Goal: Obtain resource: Download file/media

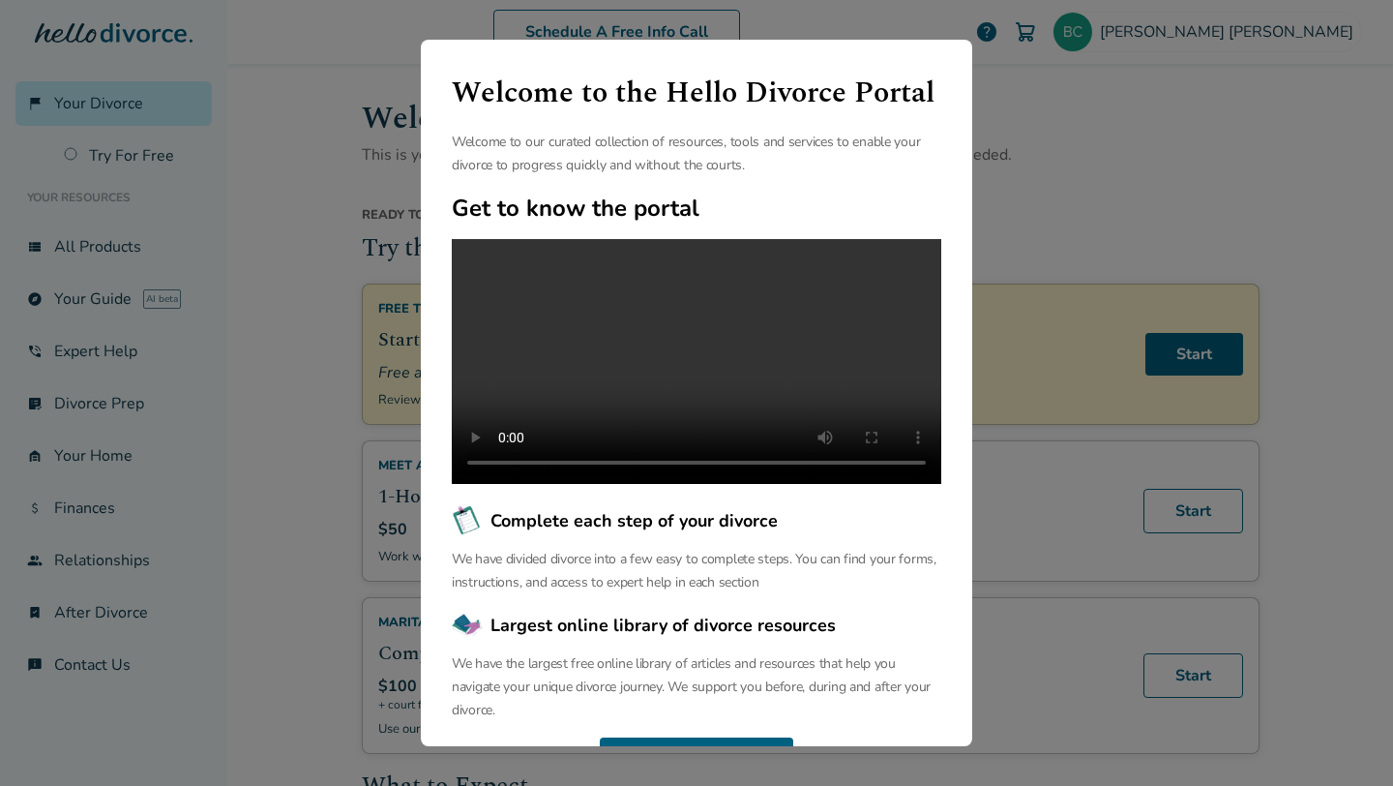
click at [1042, 169] on div "Welcome to the Hello Divorce Portal Welcome to our curated collection of resour…" at bounding box center [696, 393] width 1393 height 786
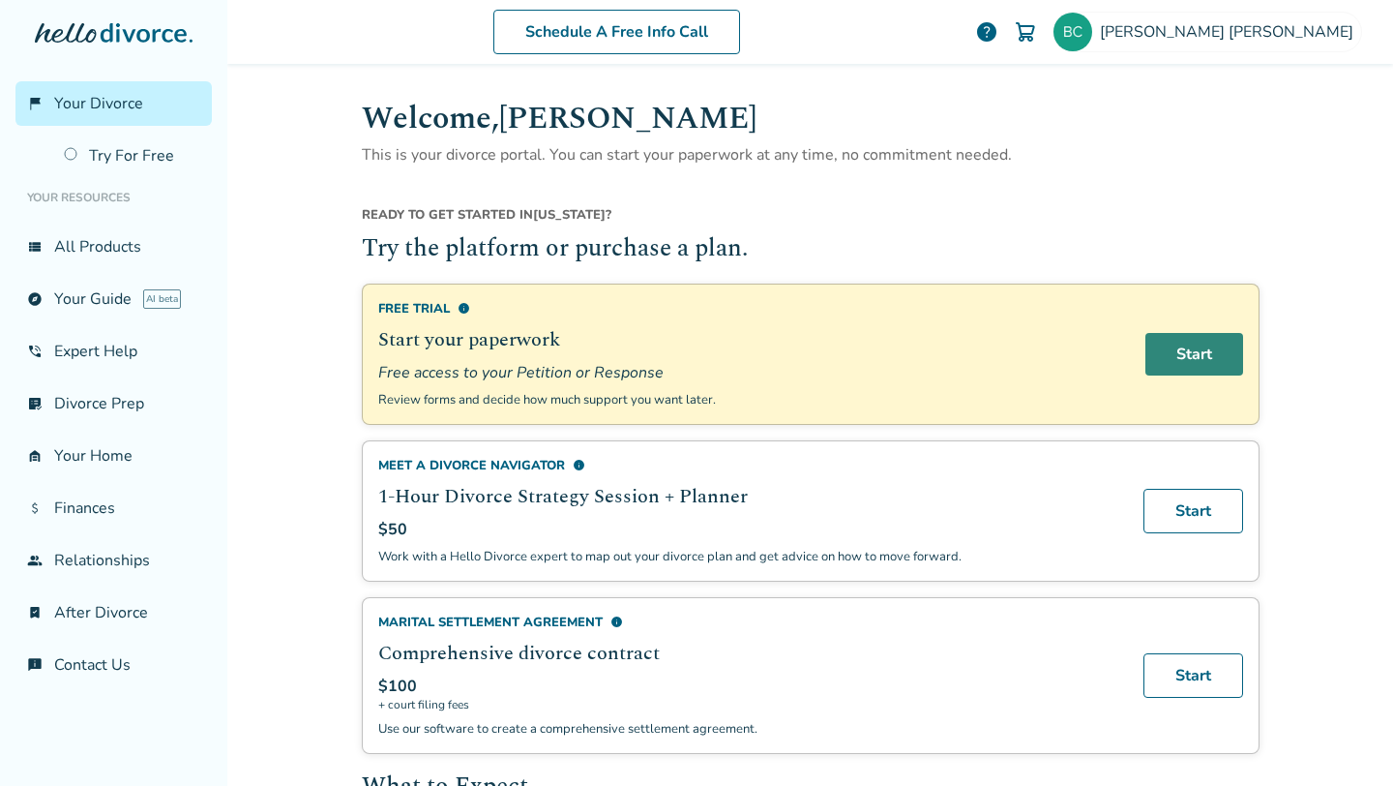
click at [1174, 352] on link "Start" at bounding box center [1195, 354] width 98 height 43
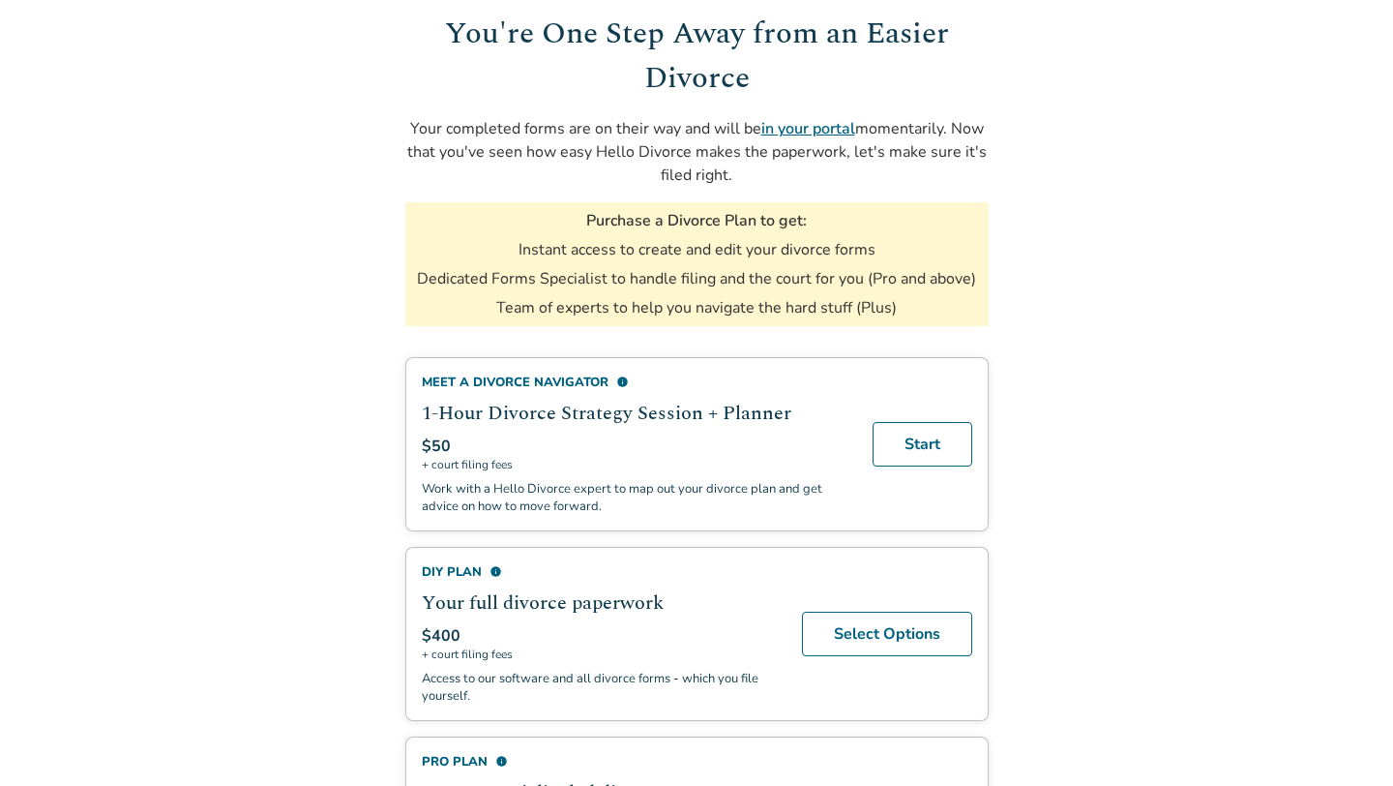
scroll to position [123, 0]
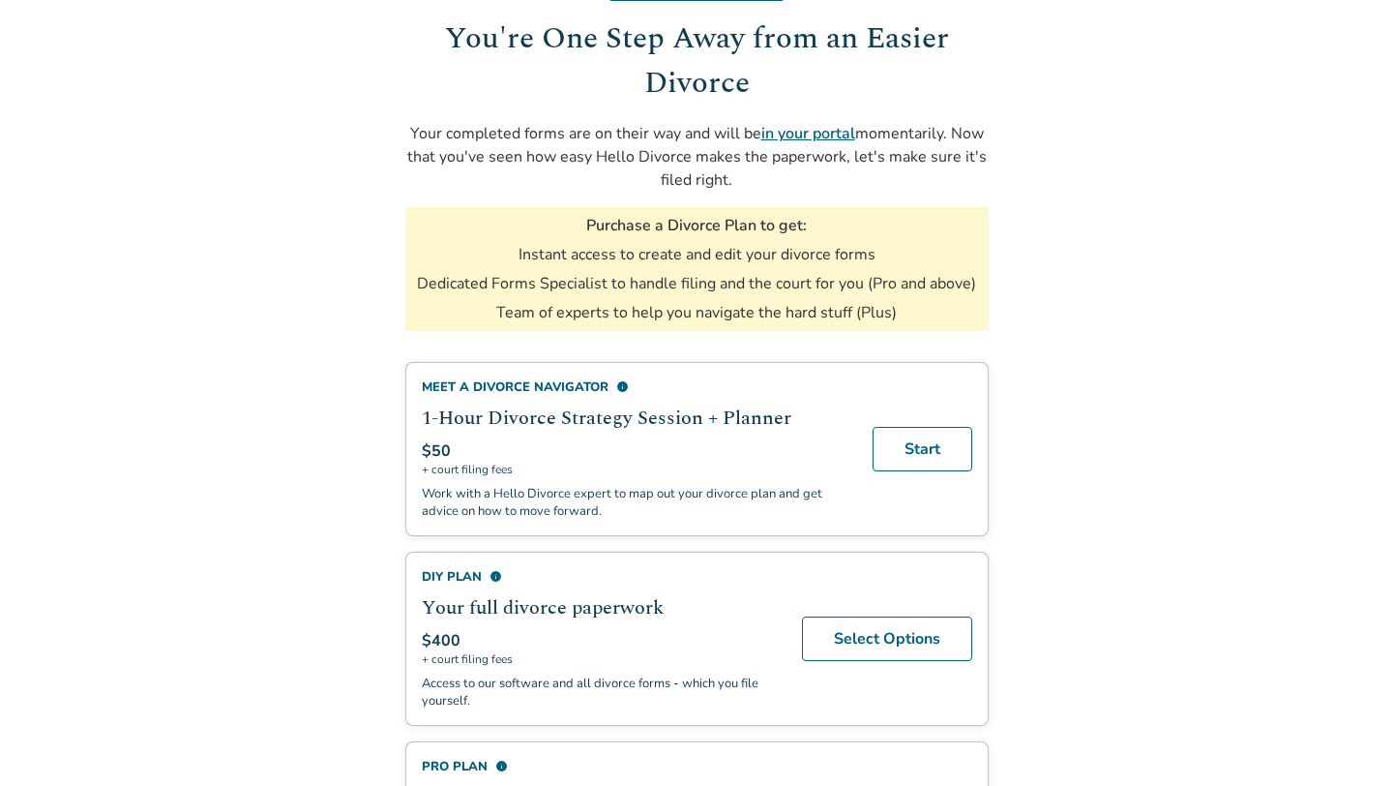
click at [822, 128] on link "in your portal" at bounding box center [809, 133] width 94 height 21
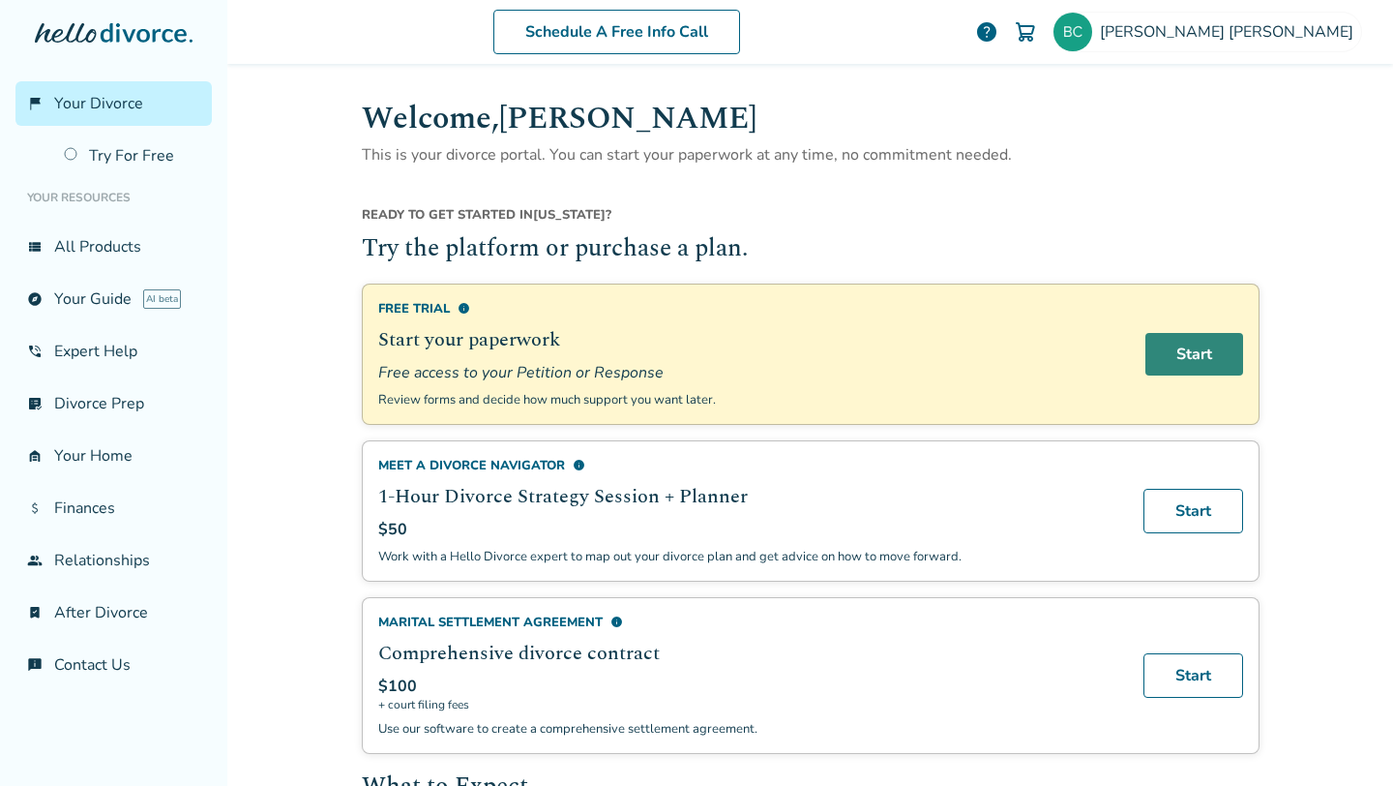
click at [1170, 338] on link "Start" at bounding box center [1195, 354] width 98 height 43
click at [168, 296] on span "AI beta" at bounding box center [162, 298] width 38 height 19
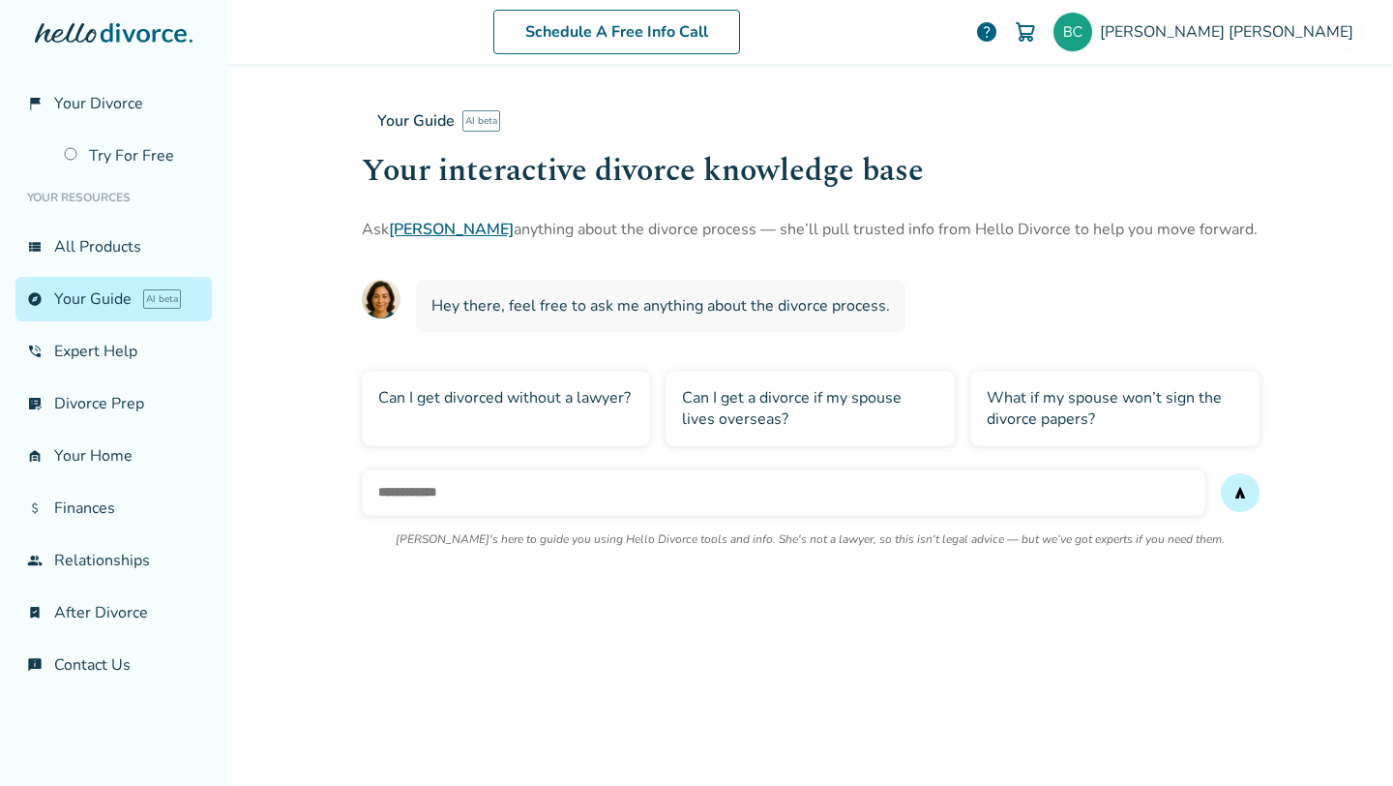
click at [581, 473] on input "text" at bounding box center [784, 492] width 844 height 46
type input "**********"
click at [1221, 473] on button "send" at bounding box center [1240, 492] width 39 height 39
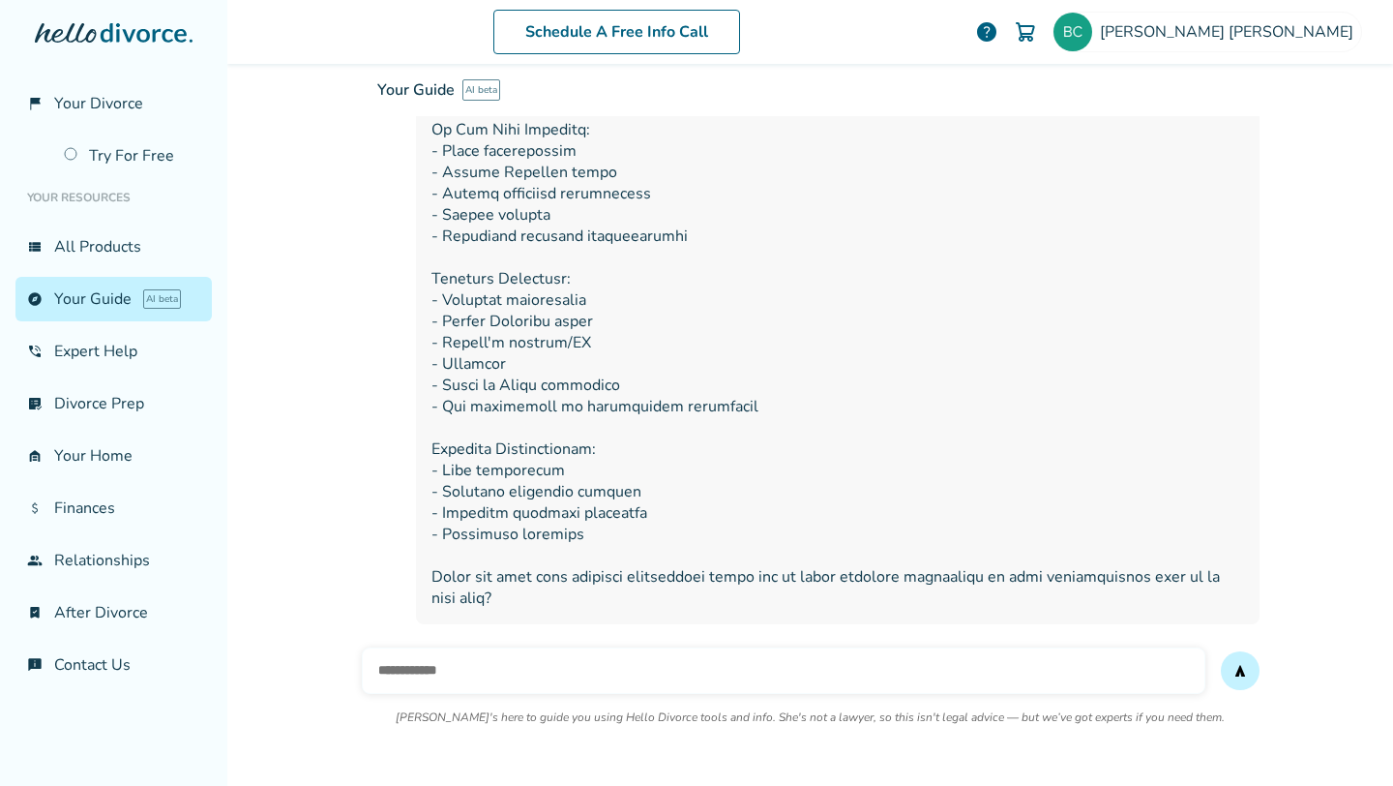
scroll to position [736, 0]
click at [143, 398] on link "list_alt_check Divorce Prep" at bounding box center [113, 403] width 196 height 45
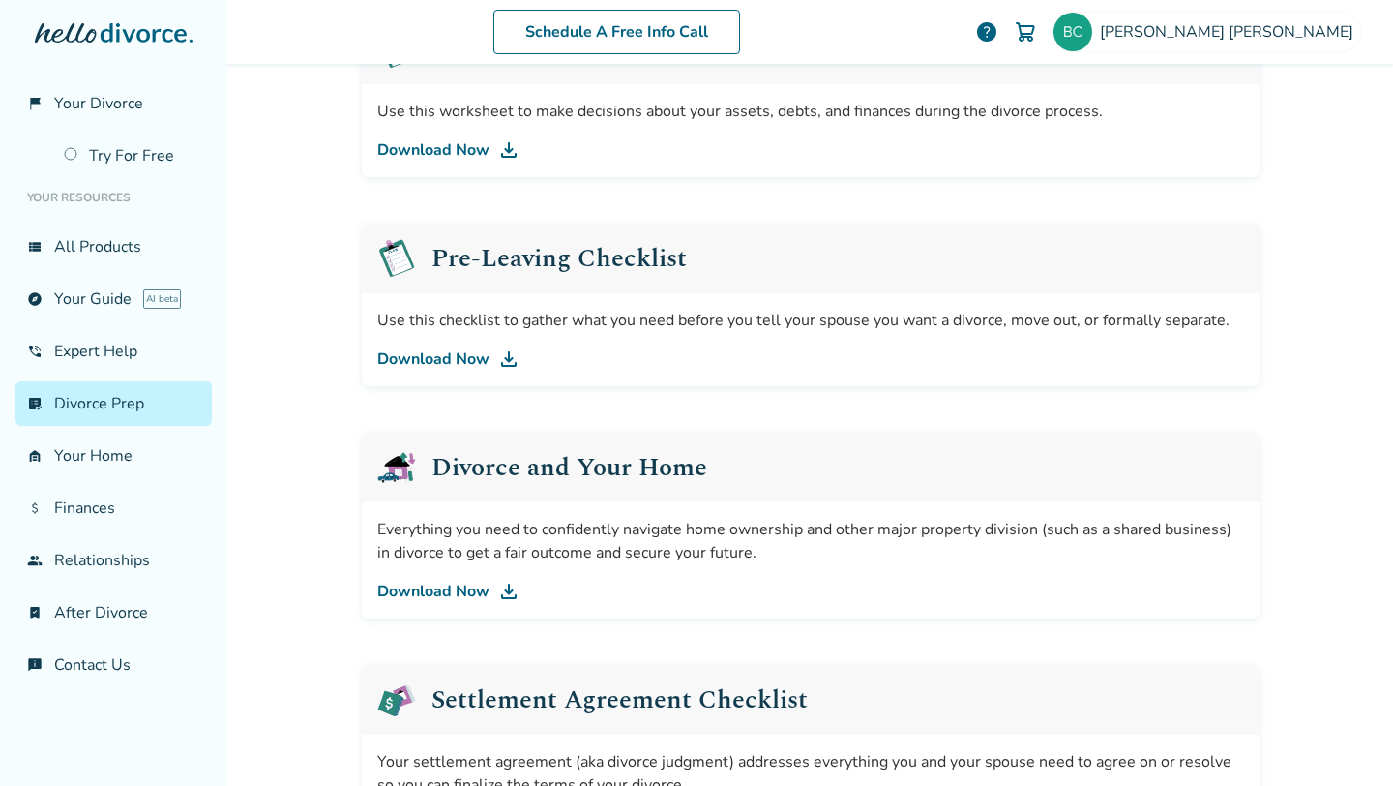
scroll to position [391, 0]
click at [436, 579] on link "Download Now" at bounding box center [810, 589] width 867 height 23
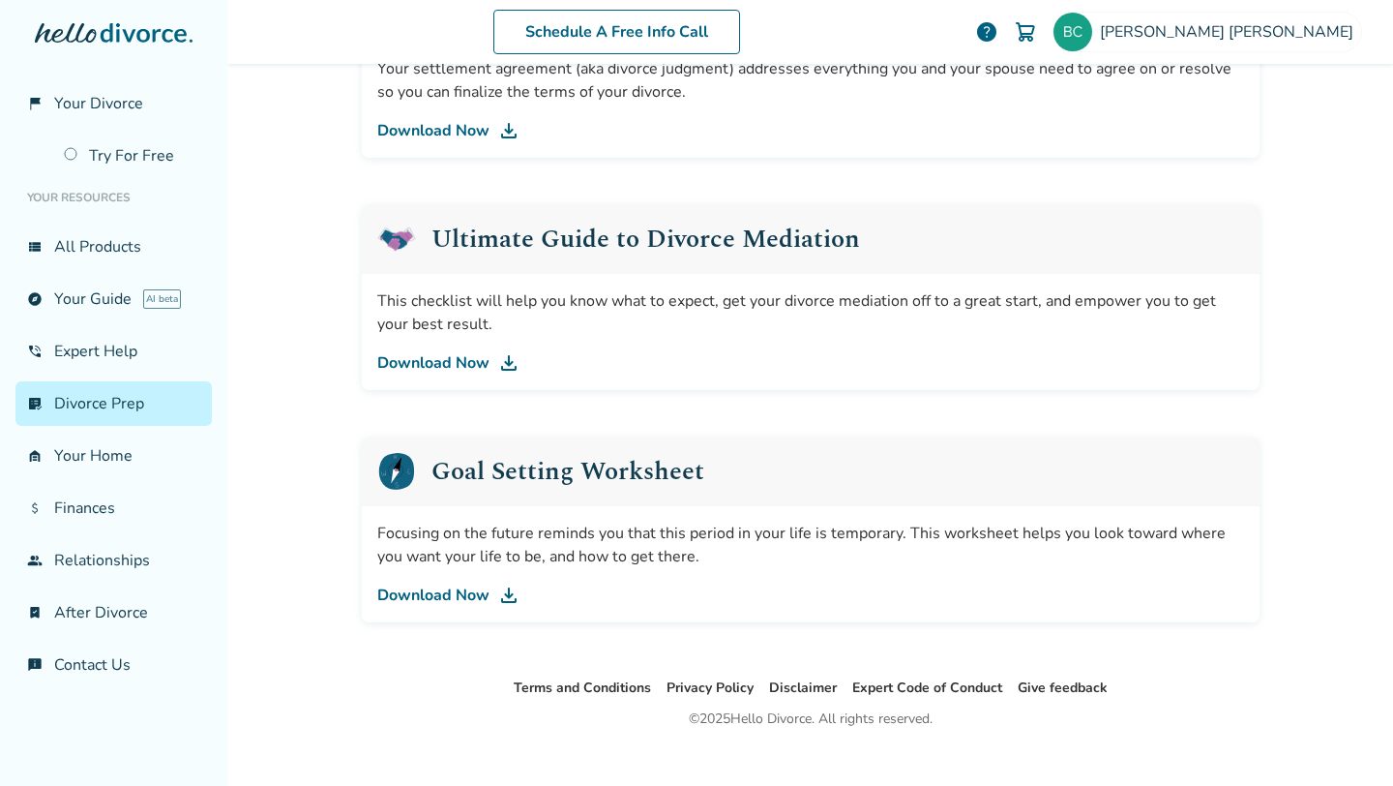
scroll to position [1083, 0]
click at [430, 600] on link "Download Now" at bounding box center [810, 594] width 867 height 23
